Goal: Check status: Check status

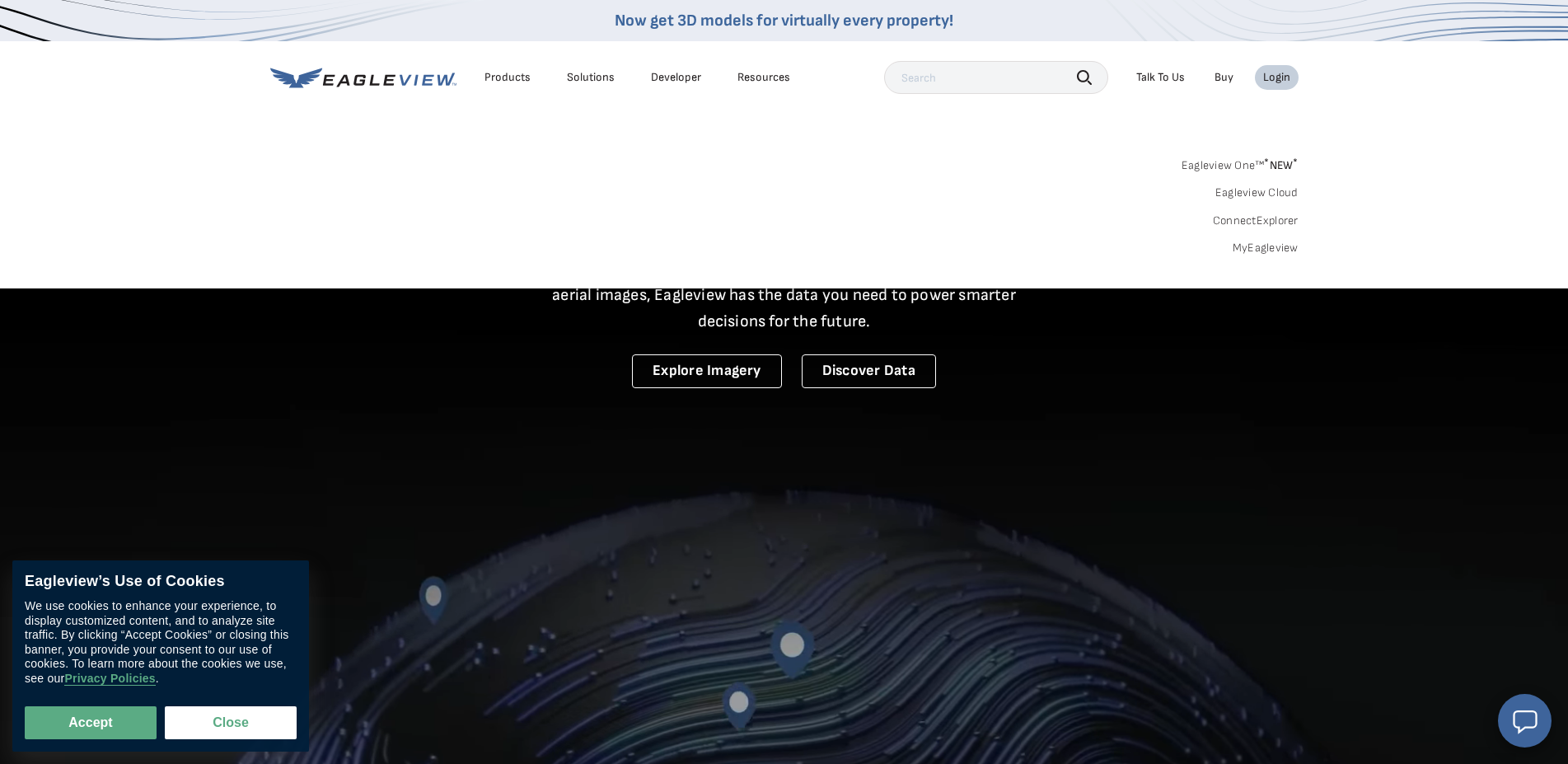
click at [1285, 244] on link "MyEagleview" at bounding box center [1266, 248] width 66 height 15
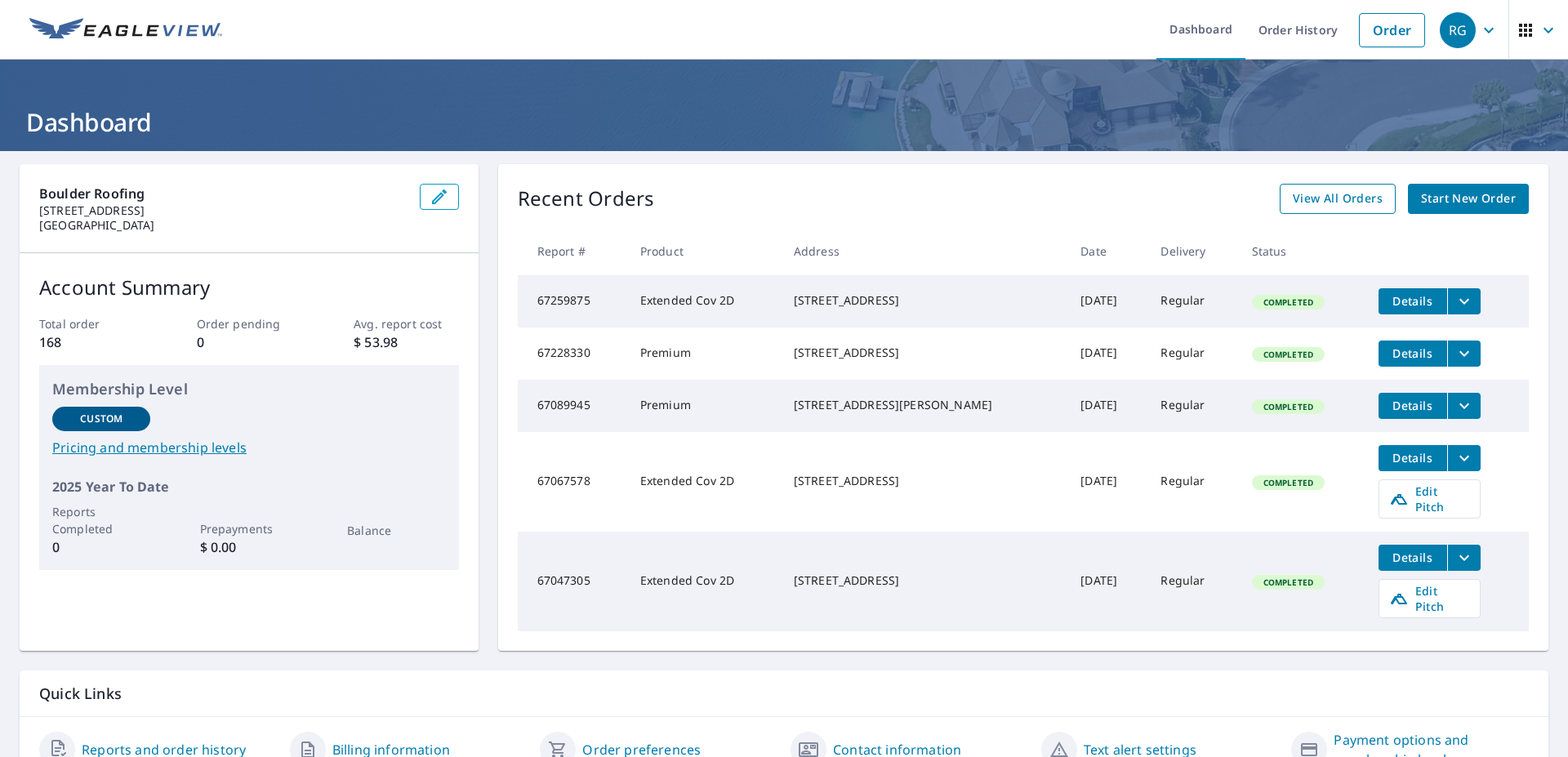
click at [1334, 201] on span "View All Orders" at bounding box center [1337, 199] width 90 height 20
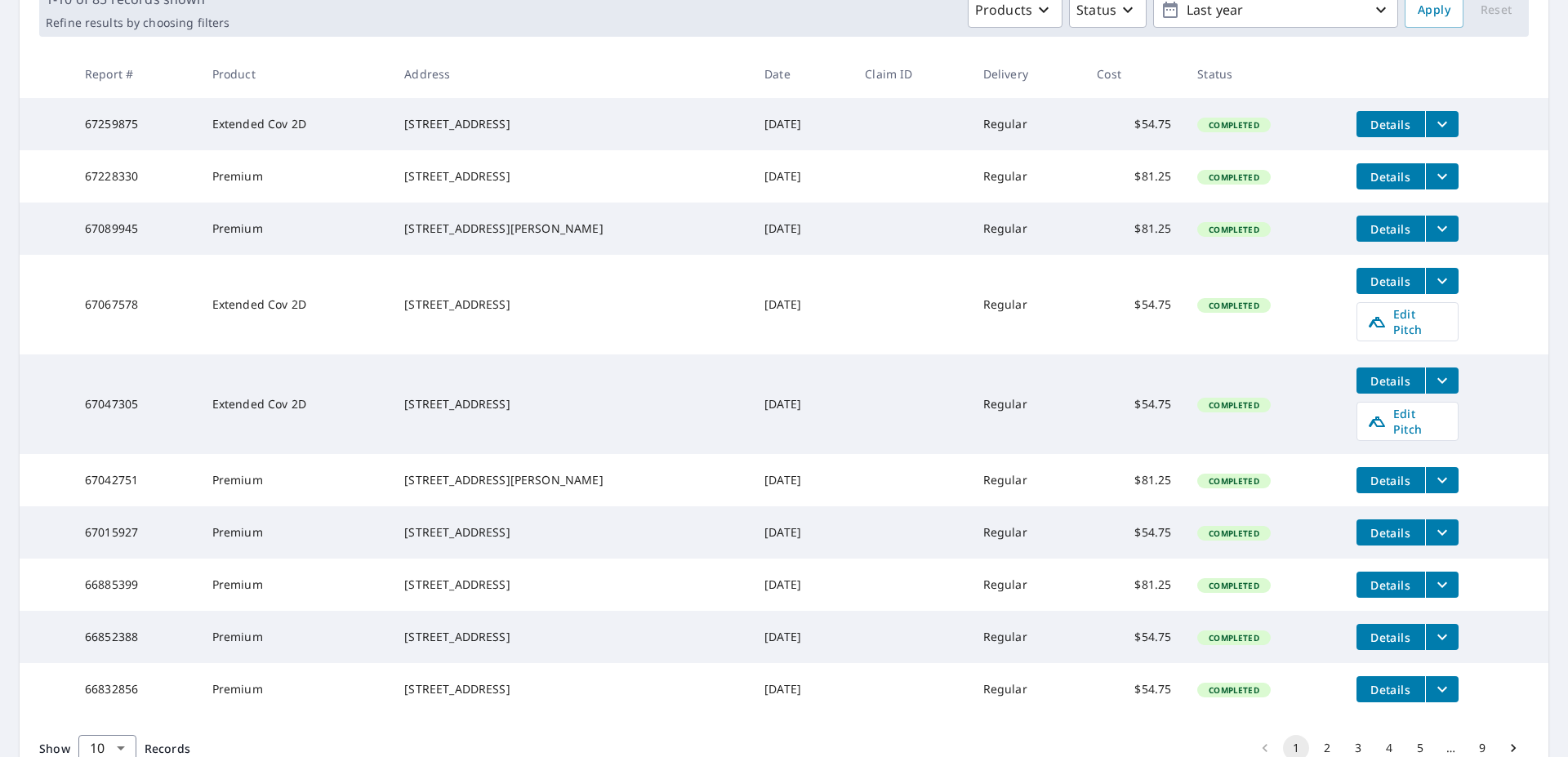
scroll to position [372, 0]
